Goal: Answer question/provide support: Share knowledge or assist other users

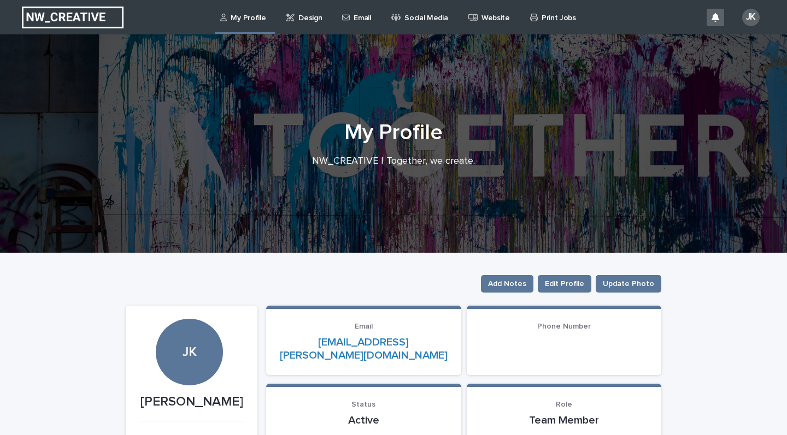
click at [348, 17] on div "Email" at bounding box center [358, 11] width 34 height 23
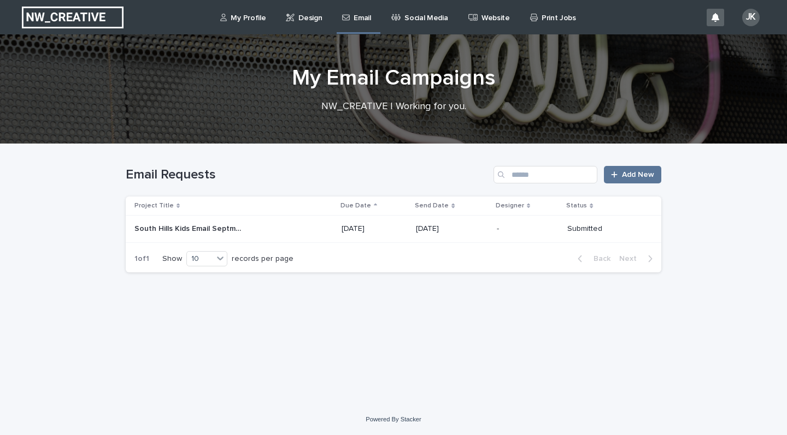
click at [456, 228] on p "[DATE]" at bounding box center [452, 229] width 72 height 9
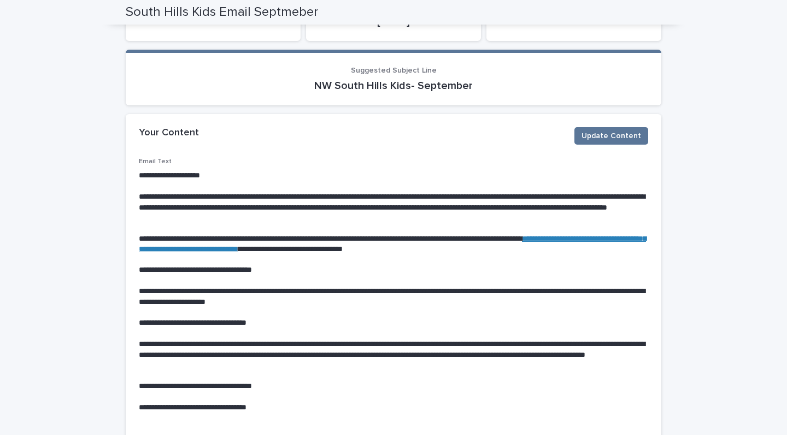
scroll to position [202, 0]
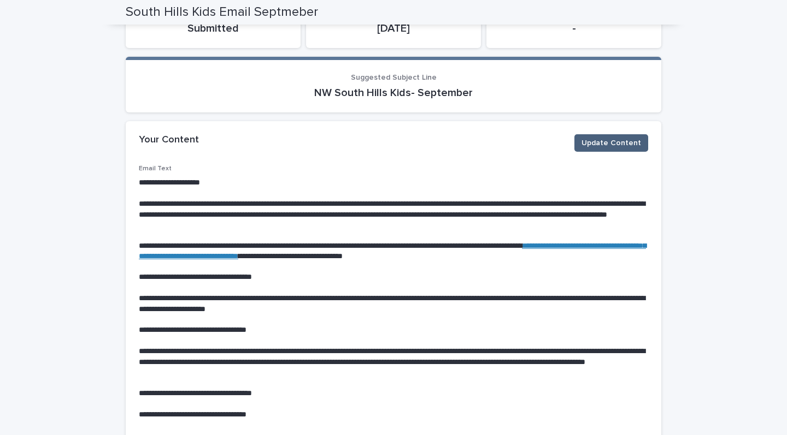
click at [612, 139] on span "Update Content" at bounding box center [611, 143] width 60 height 11
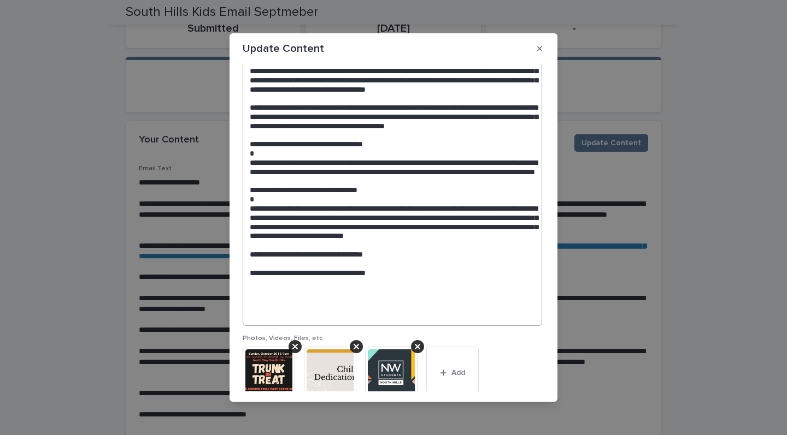
scroll to position [75, 0]
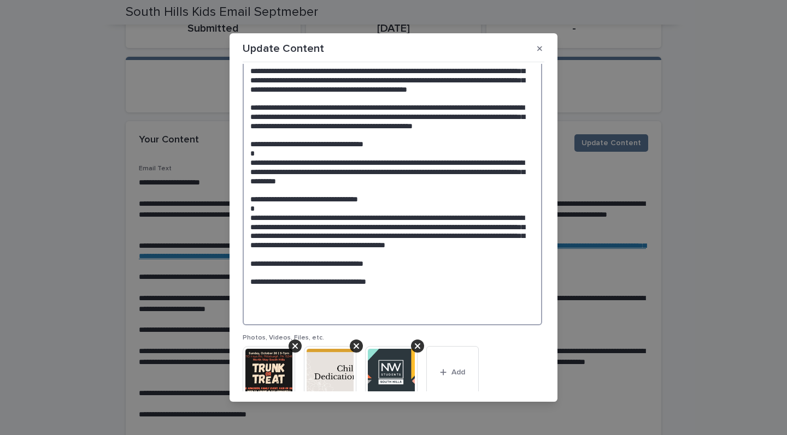
click at [293, 263] on textarea at bounding box center [392, 179] width 299 height 294
click at [408, 297] on textarea at bounding box center [392, 179] width 299 height 294
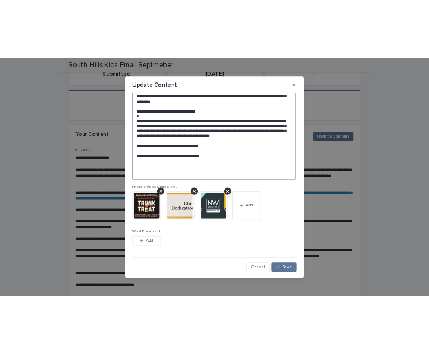
scroll to position [178, 0]
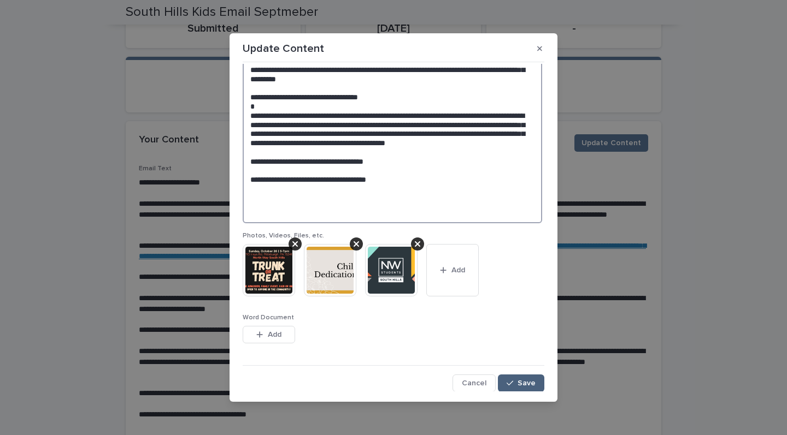
type textarea "**********"
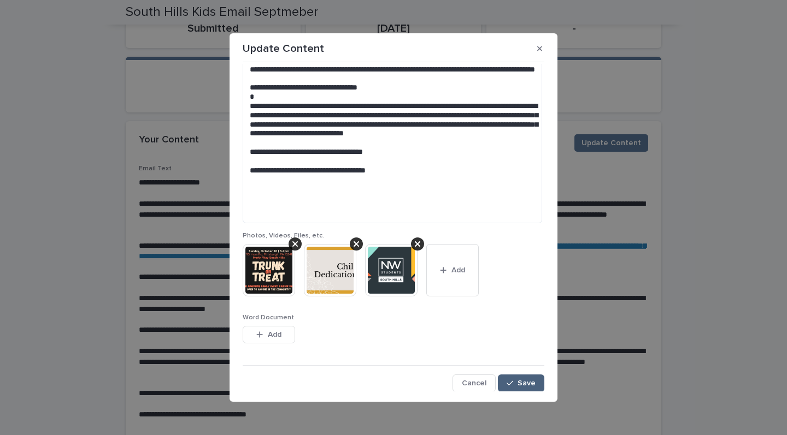
click at [519, 384] on span "Save" at bounding box center [526, 384] width 18 height 8
